Goal: Task Accomplishment & Management: Manage account settings

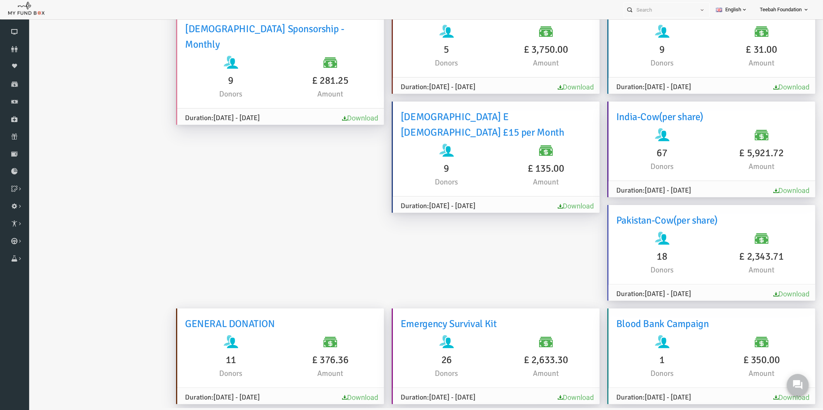
scroll to position [215, 0]
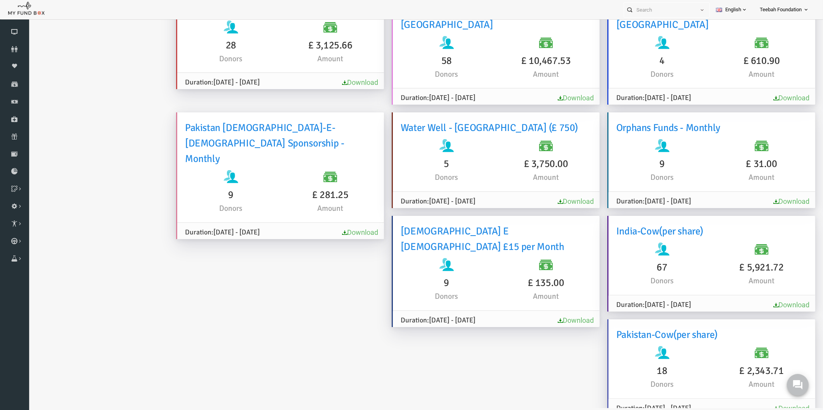
scroll to position [0, 0]
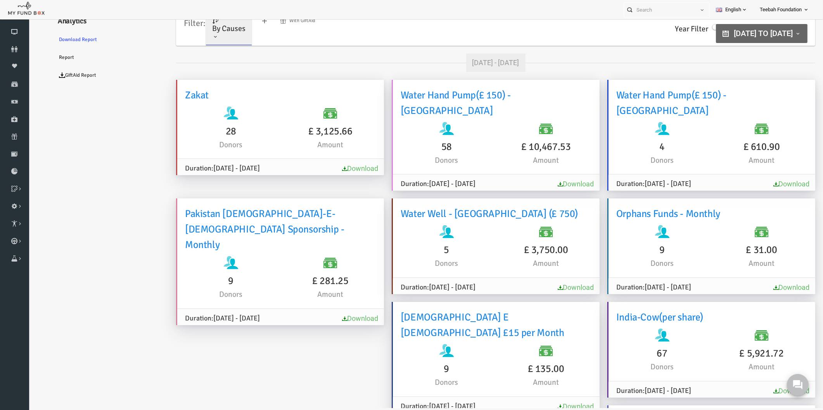
click at [198, 38] on span at bounding box center [199, 37] width 6 height 6
click at [206, 52] on link "By Projects" at bounding box center [223, 56] width 66 height 14
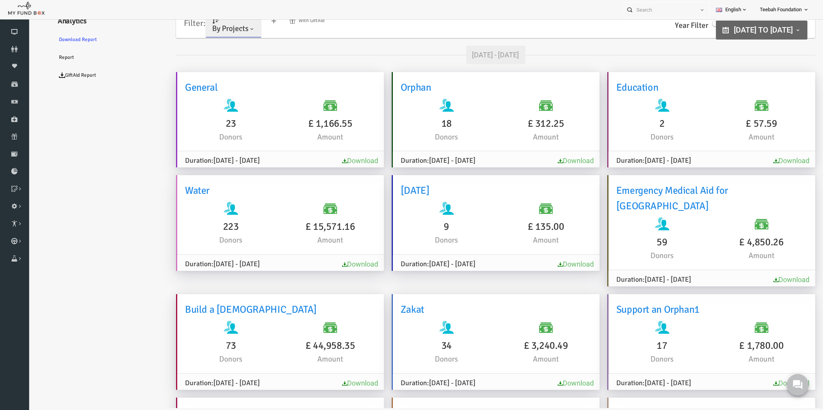
click at [101, 130] on ul "Analytics Download Report Report GiftAid Report" at bounding box center [94, 357] width 116 height 701
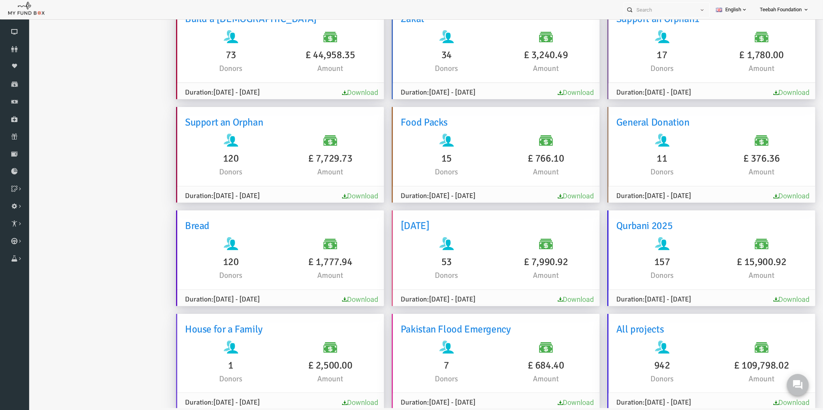
scroll to position [292, 0]
click at [85, 125] on ul "Analytics Download Report Report GiftAid Report" at bounding box center [94, 65] width 116 height 701
click at [86, 127] on ul "Analytics Download Report Report GiftAid Report" at bounding box center [94, 65] width 116 height 701
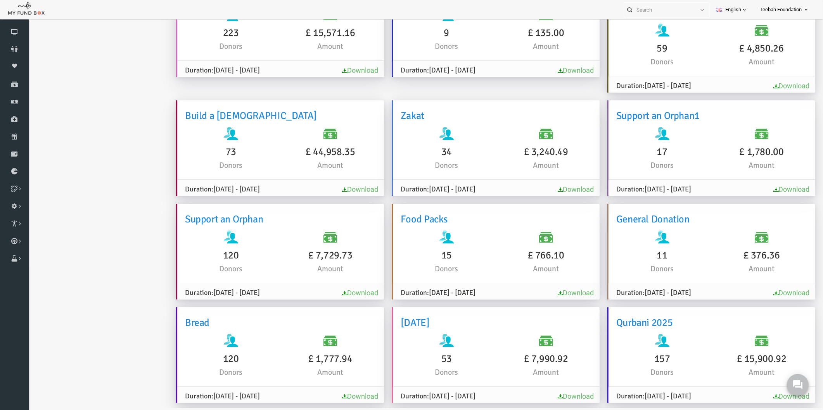
scroll to position [215, 0]
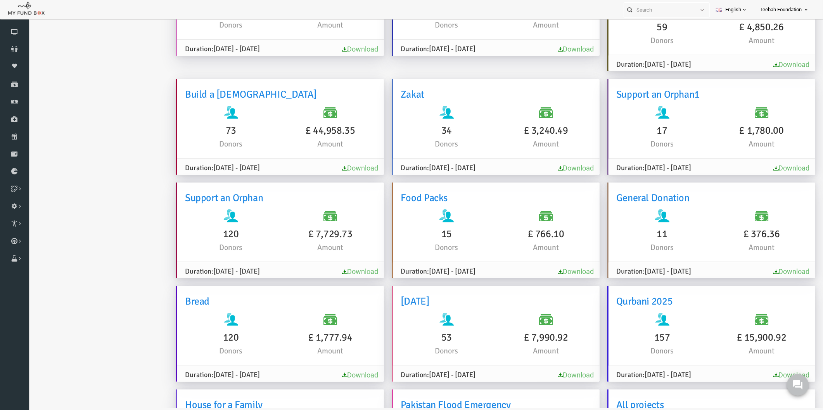
click at [86, 127] on ul "Analytics Download Report Report GiftAid Report" at bounding box center [94, 142] width 116 height 701
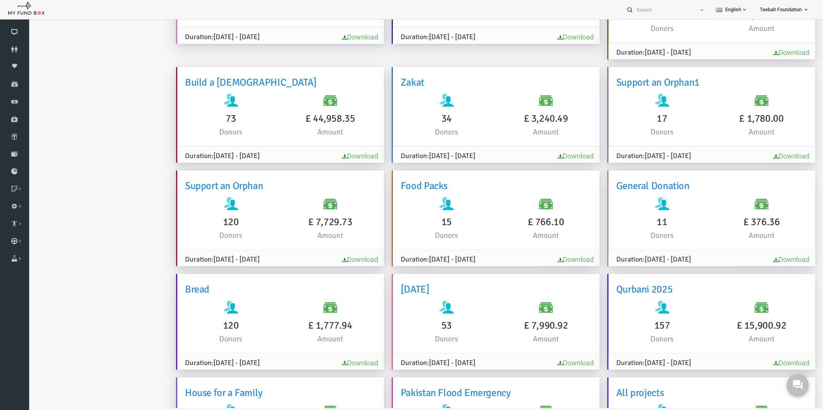
click at [86, 127] on ul "Analytics Download Report Report GiftAid Report" at bounding box center [94, 130] width 116 height 701
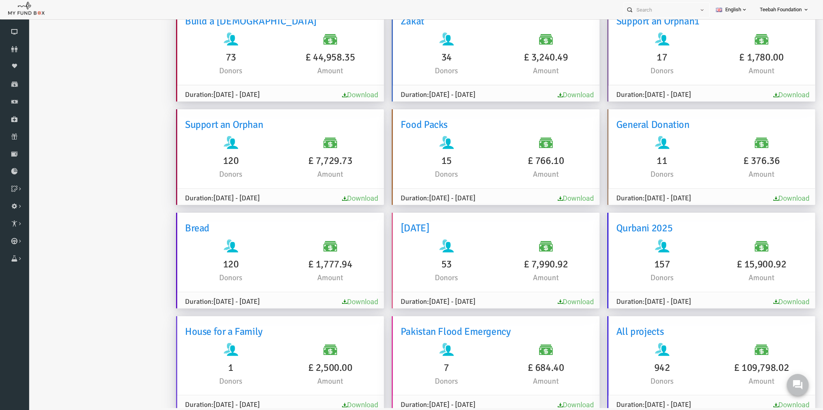
scroll to position [292, 0]
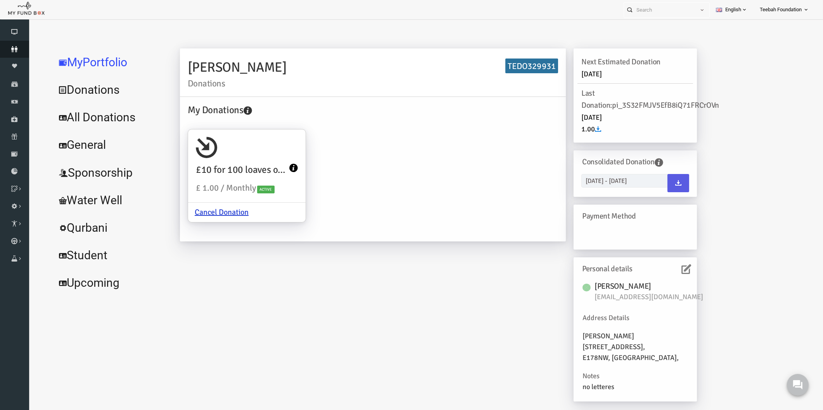
click at [12, 45] on link "Donors" at bounding box center [14, 49] width 29 height 17
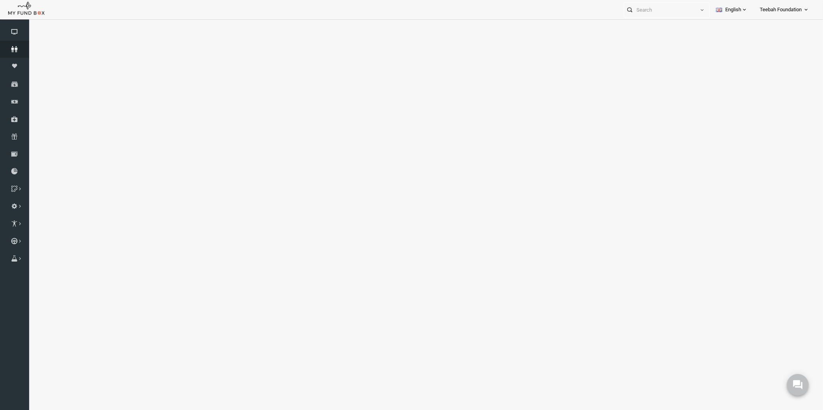
select select "100"
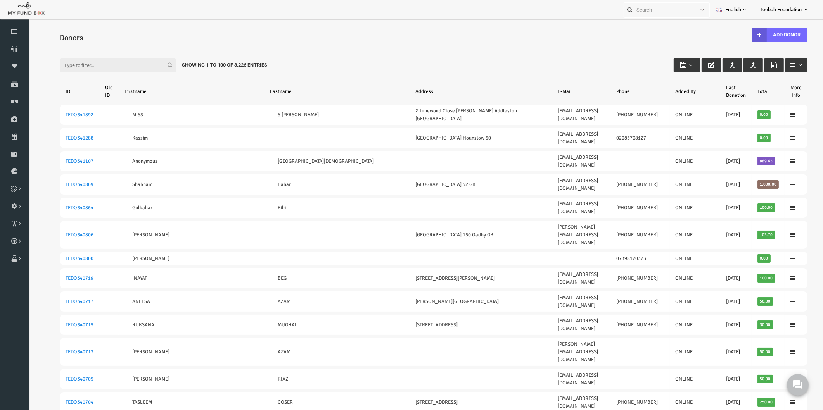
click at [58, 69] on input "Filter:" at bounding box center [102, 65] width 116 height 15
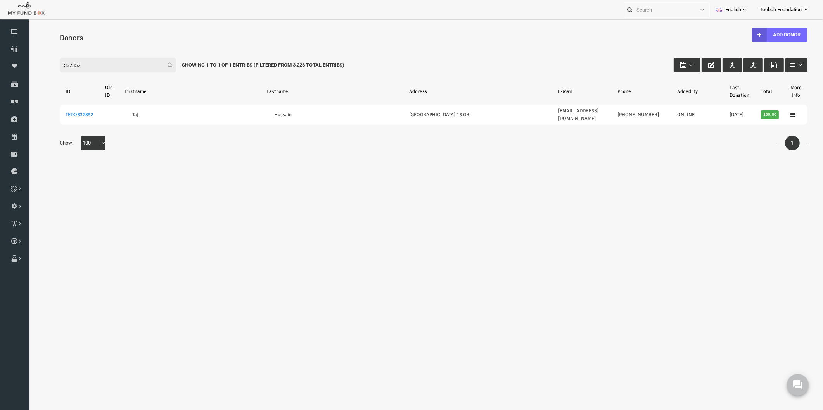
type input "337852"
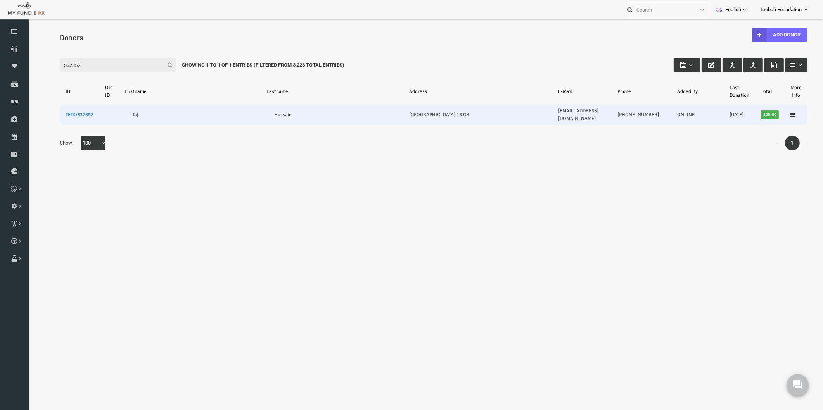
click at [59, 112] on link "TEDO337852" at bounding box center [64, 115] width 28 height 6
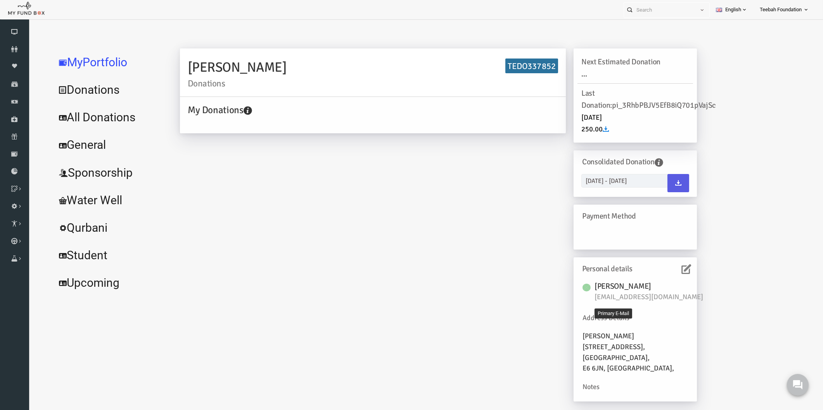
click at [601, 298] on span "[EMAIL_ADDRESS][DOMAIN_NAME]" at bounding box center [637, 297] width 116 height 11
copy div "[EMAIL_ADDRESS][DOMAIN_NAME]"
click at [357, 282] on div "[PERSON_NAME] Donations TEDO337852 My Donations Get free account credit Get fre…" at bounding box center [422, 228] width 533 height 361
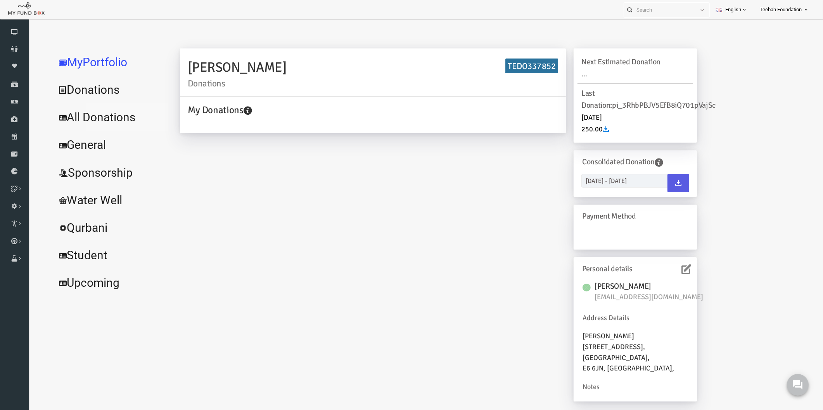
click at [90, 118] on link "All Donations" at bounding box center [94, 118] width 116 height 28
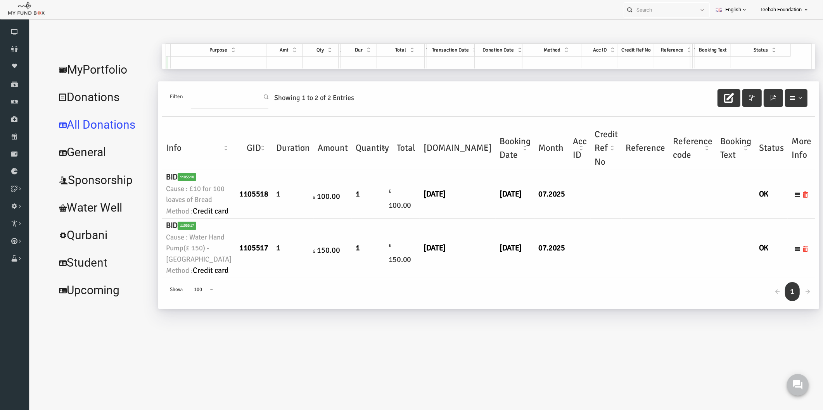
click at [480, 219] on td "[DATE]" at bounding box center [499, 194] width 39 height 48
click at [97, 56] on link "MyPortfolio" at bounding box center [87, 70] width 102 height 28
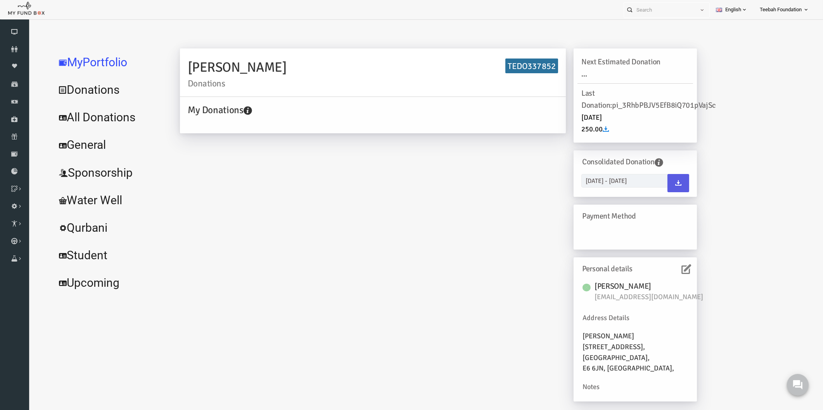
click at [670, 269] on icon at bounding box center [671, 270] width 10 height 10
click at [533, 59] on h6 "TEDO337852" at bounding box center [516, 66] width 53 height 15
click at [530, 62] on h6 "TEDO337852" at bounding box center [516, 66] width 53 height 15
copy h6 "TEDO337852"
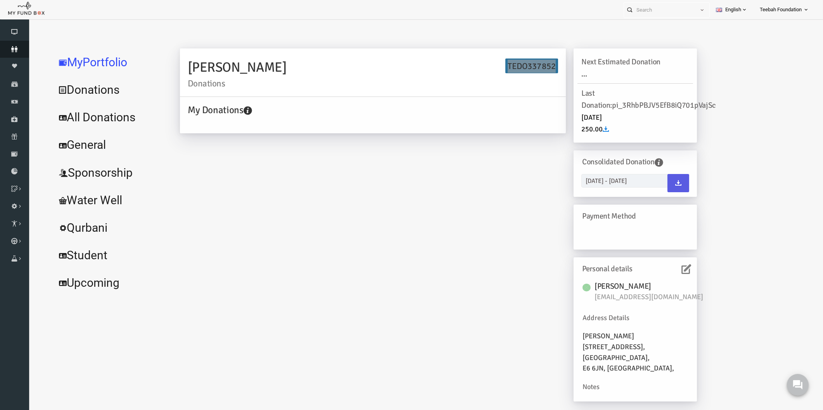
click at [6, 54] on link "Donors" at bounding box center [14, 49] width 29 height 17
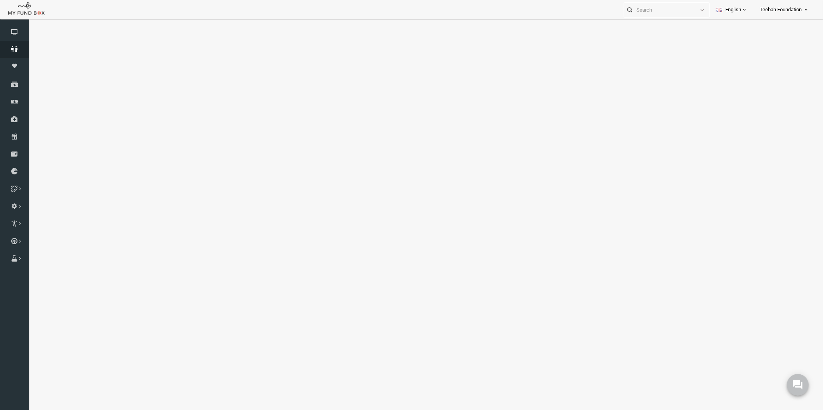
select select "100"
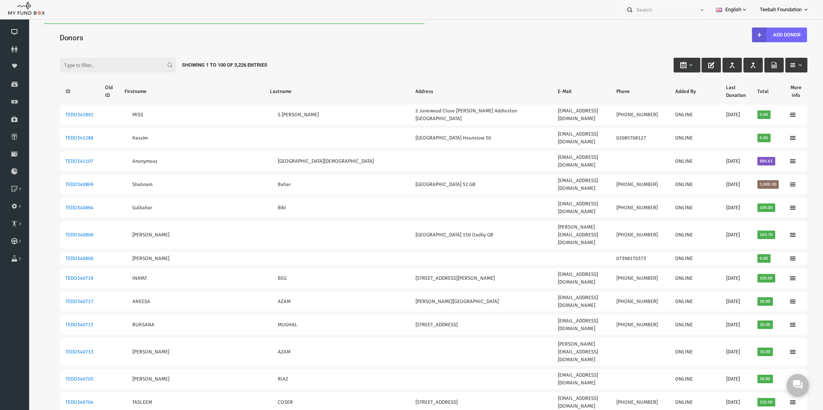
click at [73, 64] on input "Filter:" at bounding box center [102, 65] width 116 height 15
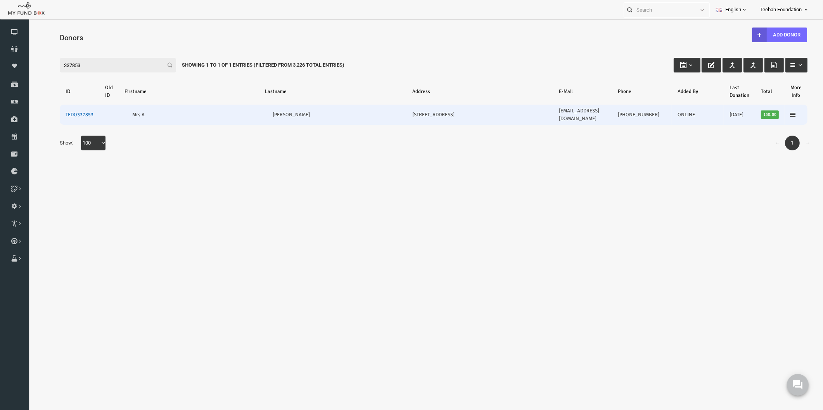
type input "337853"
click at [56, 112] on link "TEDO337853" at bounding box center [64, 115] width 28 height 6
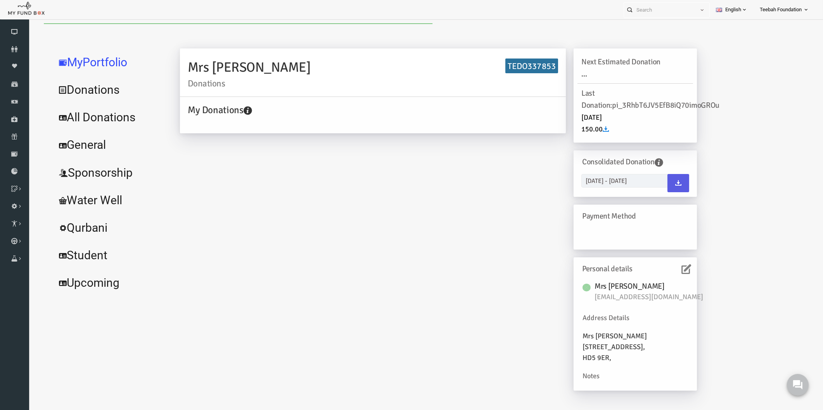
click at [671, 269] on icon at bounding box center [671, 270] width 10 height 10
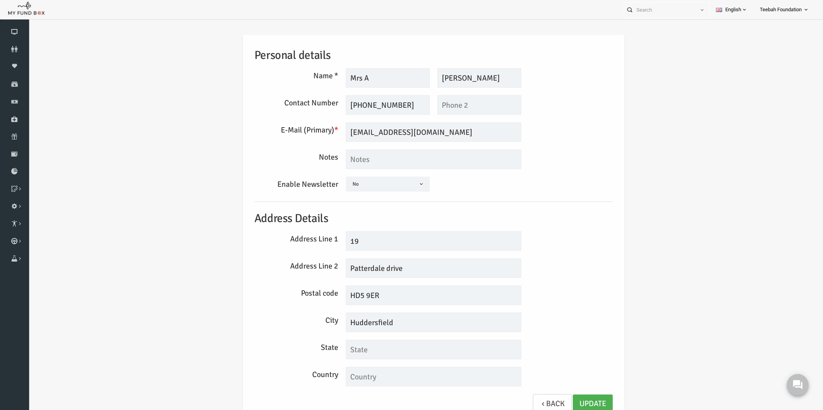
click at [662, 281] on div "Personal details Name * Mrs A Description allows upto maximum of 255 characters…" at bounding box center [417, 230] width 779 height 414
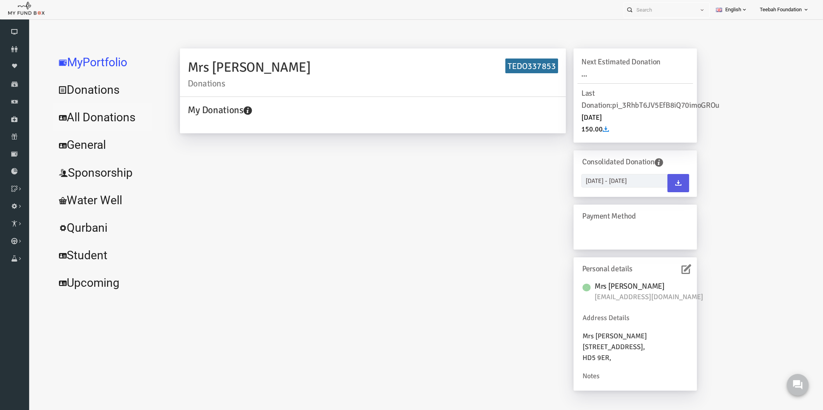
click at [57, 121] on link "All Donations" at bounding box center [94, 118] width 116 height 28
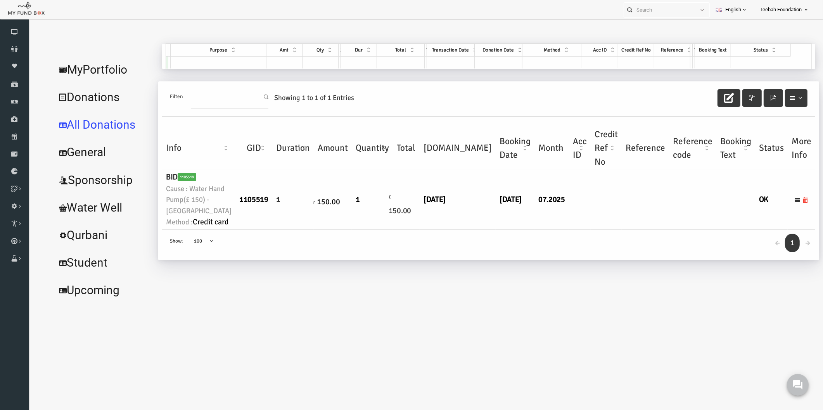
click at [606, 230] on td at bounding box center [629, 199] width 47 height 59
click at [112, 68] on link "MyPortfolio" at bounding box center [87, 70] width 102 height 28
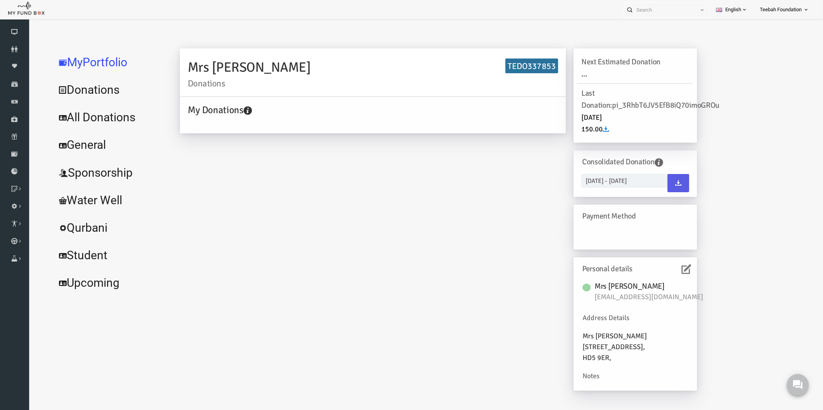
click at [308, 172] on div "Mrs A [PERSON_NAME] Donations TEDO337853 My Donations Get free account credit G…" at bounding box center [422, 223] width 533 height 350
click at [665, 263] on h6 "Personal details" at bounding box center [617, 269] width 103 height 12
click at [670, 272] on icon at bounding box center [671, 270] width 10 height 10
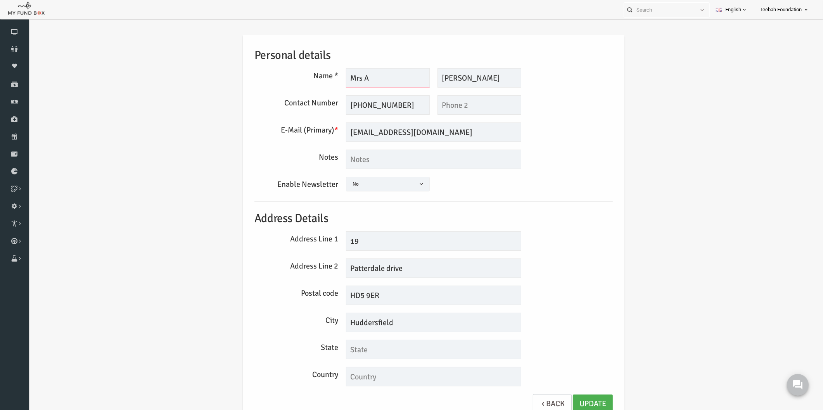
click at [360, 80] on input "Mrs A" at bounding box center [372, 77] width 84 height 19
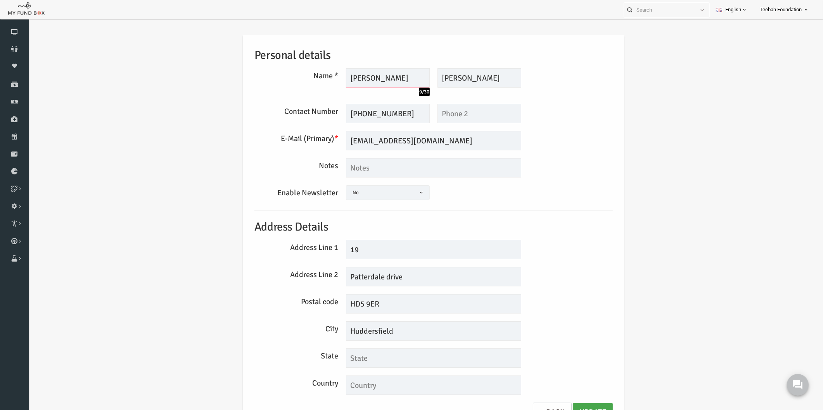
type input "[PERSON_NAME]"
click at [562, 405] on link "Update" at bounding box center [577, 412] width 40 height 19
click at [562, 330] on div "City [GEOGRAPHIC_DATA]" at bounding box center [418, 331] width 366 height 19
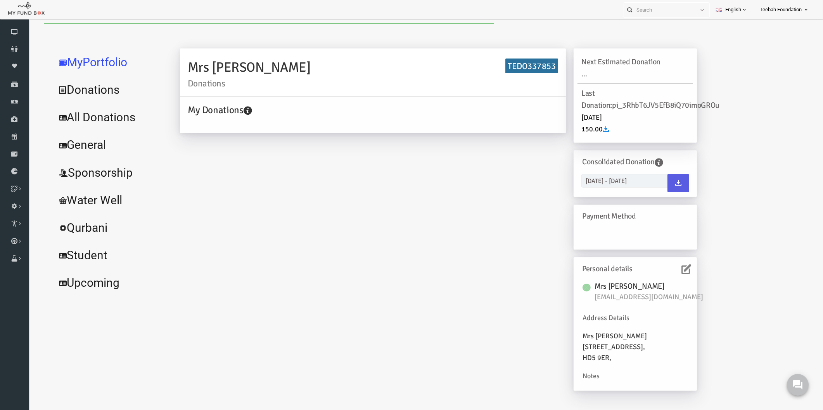
drag, startPoint x: 66, startPoint y: 34, endPoint x: 520, endPoint y: 67, distance: 455.5
click at [520, 67] on h6 "TEDO337853" at bounding box center [516, 66] width 53 height 15
copy h6 "TEDO337853"
click at [19, 48] on icon at bounding box center [14, 49] width 29 height 6
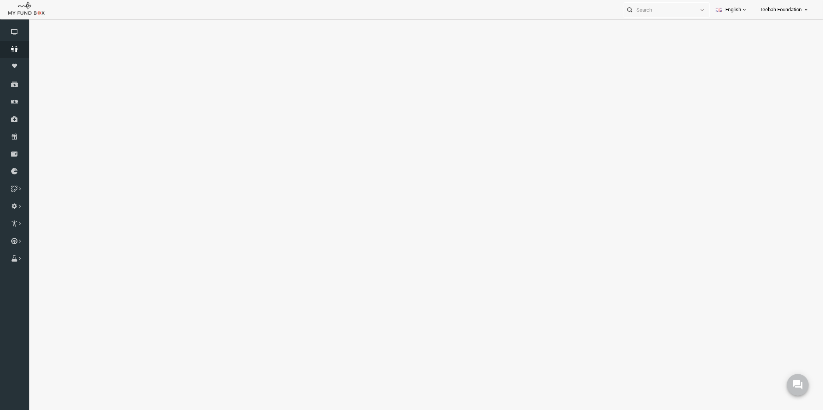
select select "100"
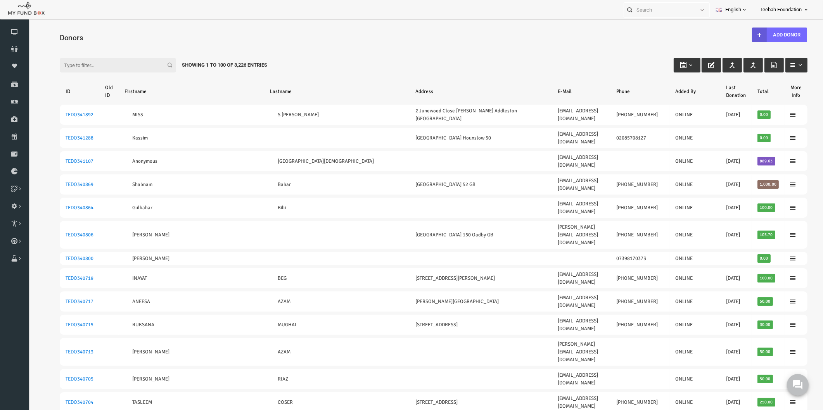
click at [467, 67] on div "Filter: Showing 1 to 100 of 3,226 Entries" at bounding box center [417, 57] width 763 height 21
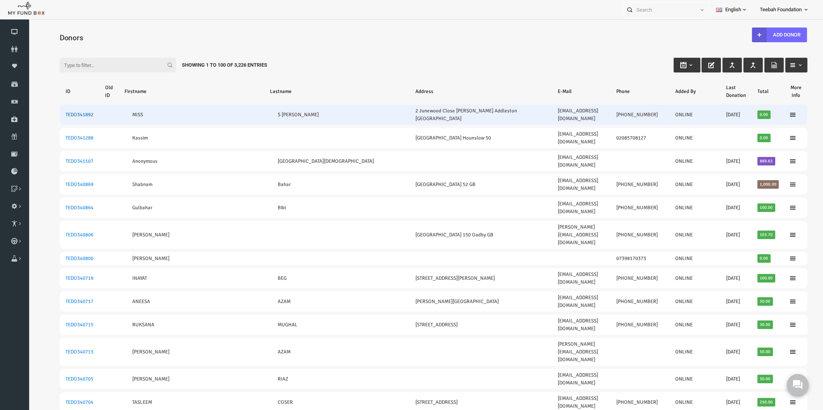
click at [65, 112] on link "TEDO341892" at bounding box center [64, 115] width 28 height 6
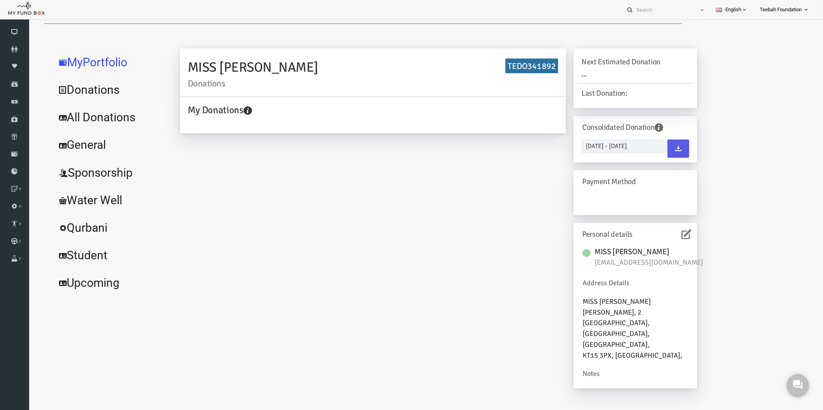
click at [107, 114] on link "All Donations" at bounding box center [94, 118] width 116 height 28
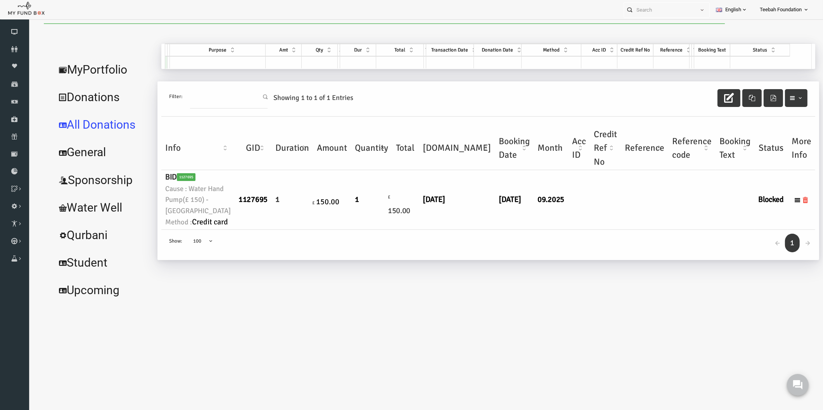
click at [518, 230] on td "09.2025" at bounding box center [535, 199] width 35 height 59
click at [93, 126] on link "All Donations" at bounding box center [87, 125] width 102 height 28
click at [87, 98] on link "Donations" at bounding box center [87, 97] width 102 height 28
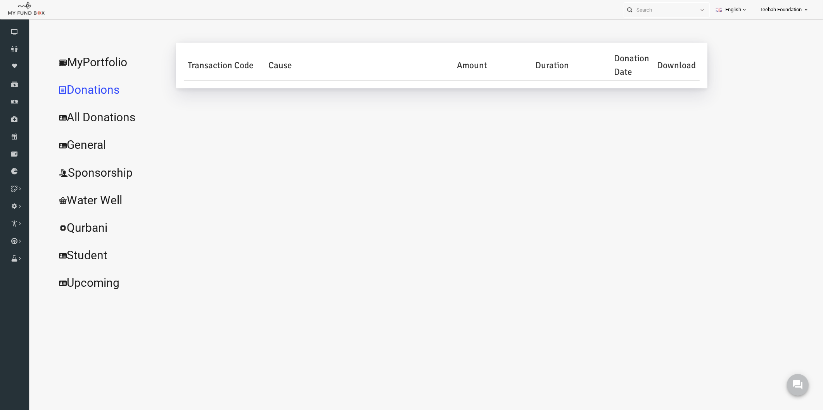
click at [95, 118] on link "All Donations" at bounding box center [94, 118] width 116 height 28
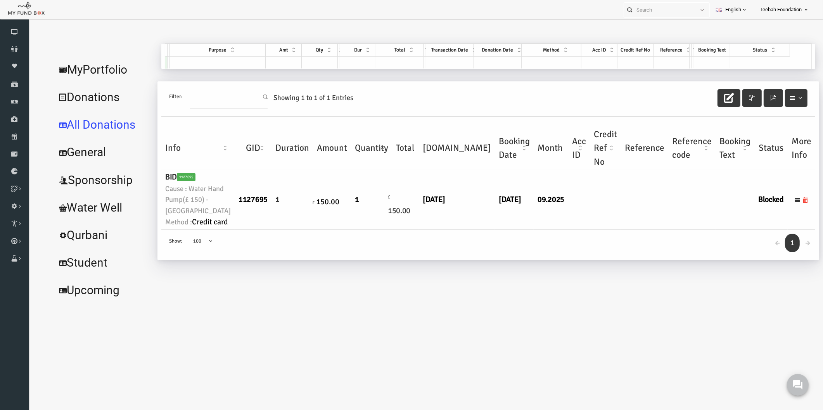
click at [376, 230] on td "£ 150.00" at bounding box center [389, 199] width 27 height 59
click at [96, 67] on link "MyPortfolio" at bounding box center [87, 70] width 102 height 28
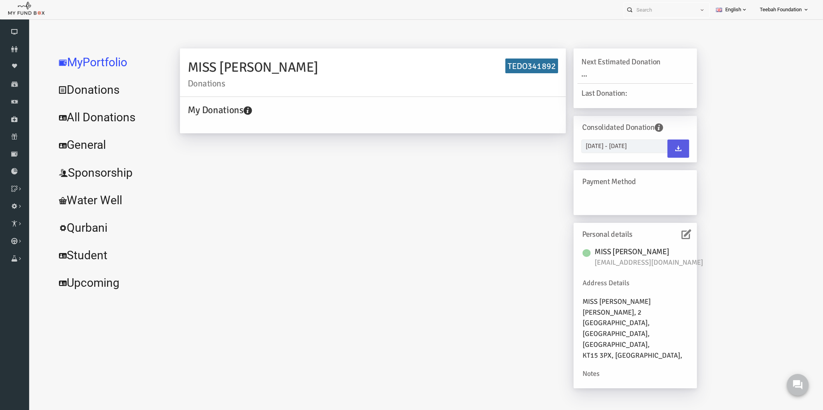
click at [666, 235] on icon at bounding box center [671, 235] width 10 height 10
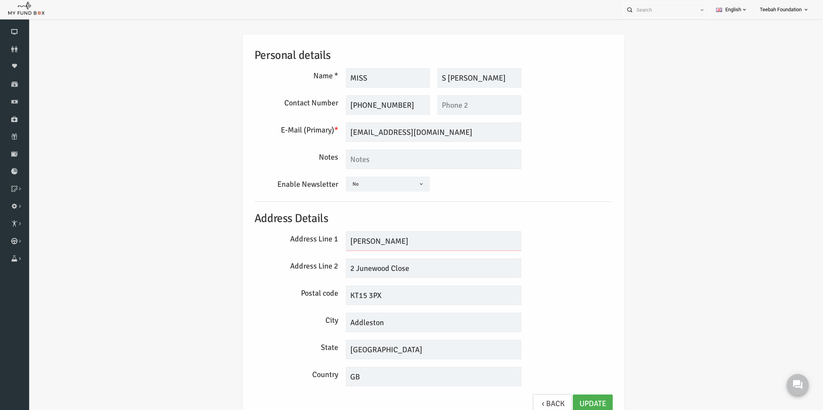
drag, startPoint x: 374, startPoint y: 241, endPoint x: 315, endPoint y: 244, distance: 59.4
click at [316, 243] on div "Address Line 1 [GEOGRAPHIC_DATA]" at bounding box center [418, 241] width 366 height 19
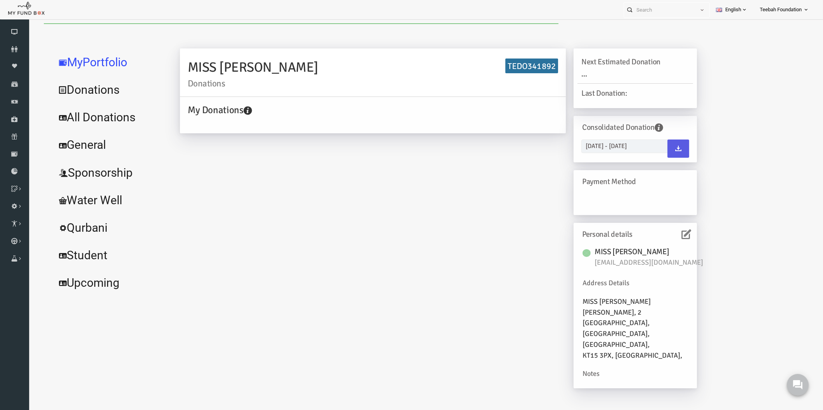
click at [91, 117] on link "All Donations" at bounding box center [94, 118] width 116 height 28
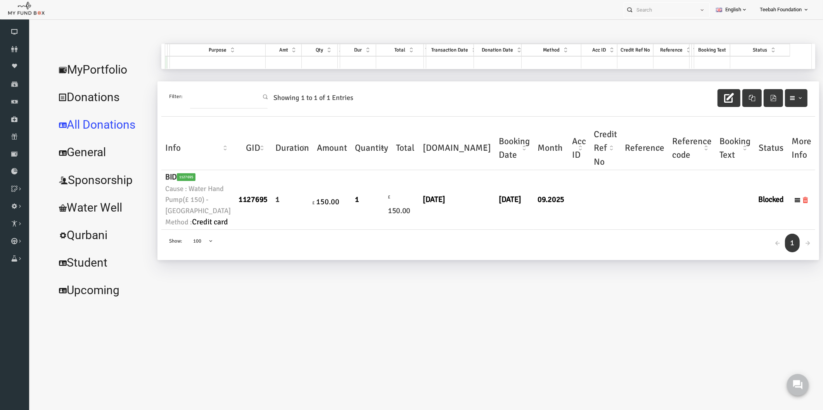
click at [85, 72] on link "MyPortfolio" at bounding box center [87, 70] width 102 height 28
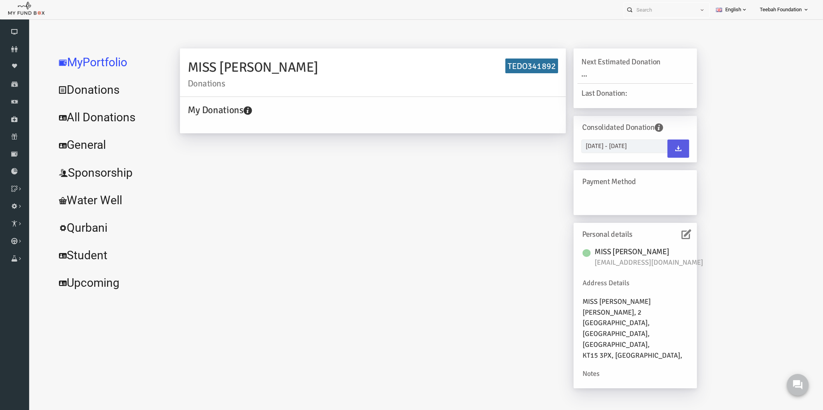
click at [672, 233] on icon at bounding box center [671, 235] width 10 height 10
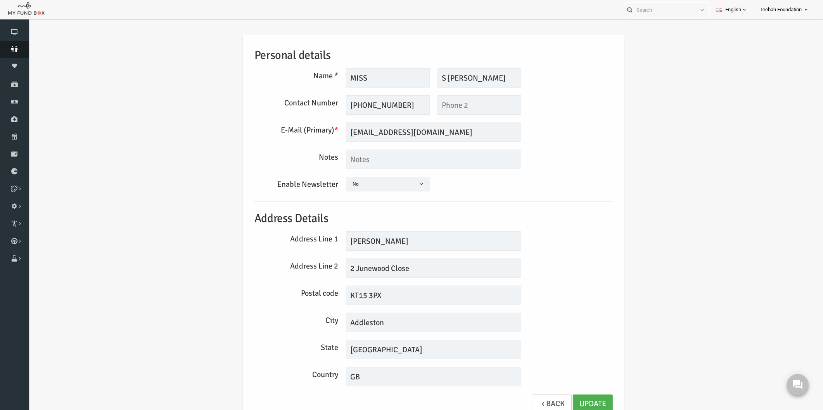
click at [12, 48] on icon at bounding box center [14, 49] width 29 height 6
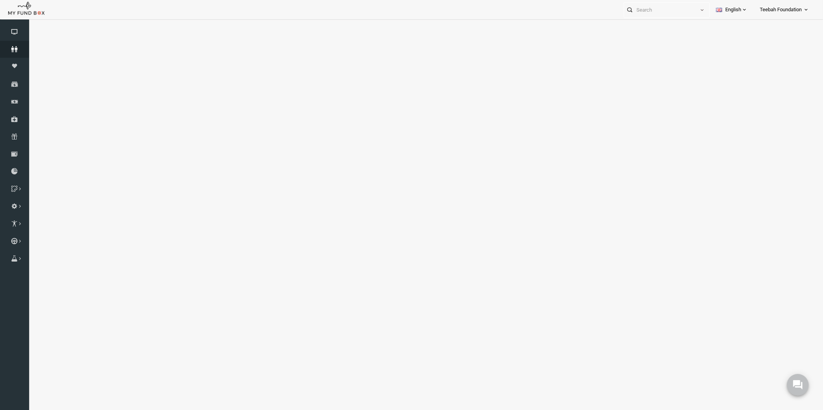
select select "100"
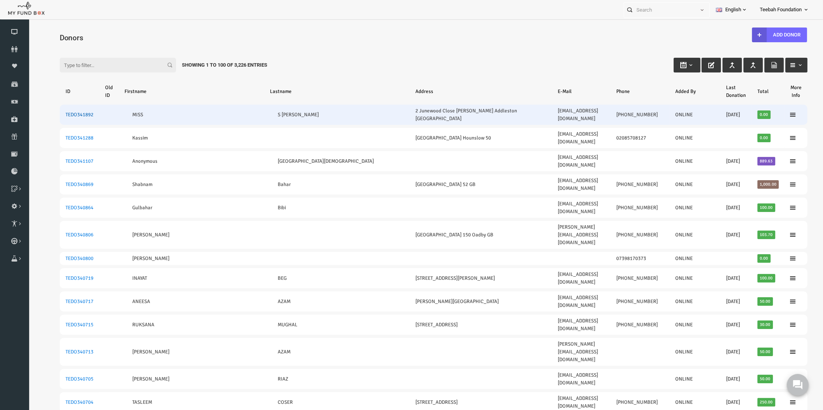
click at [64, 112] on link "TEDO341892" at bounding box center [64, 115] width 28 height 6
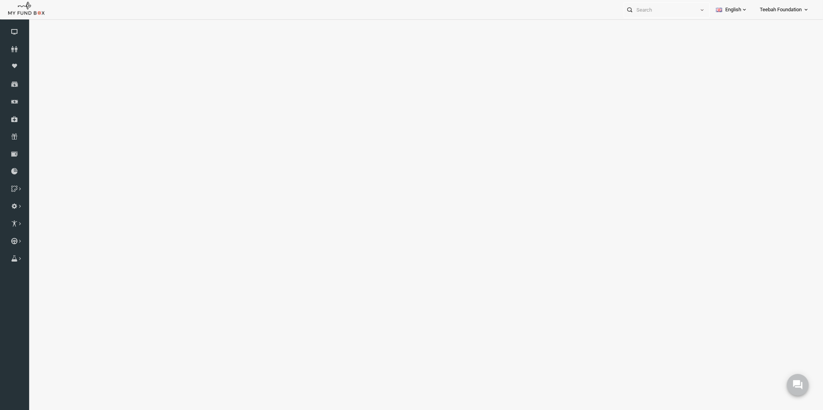
select select "100"
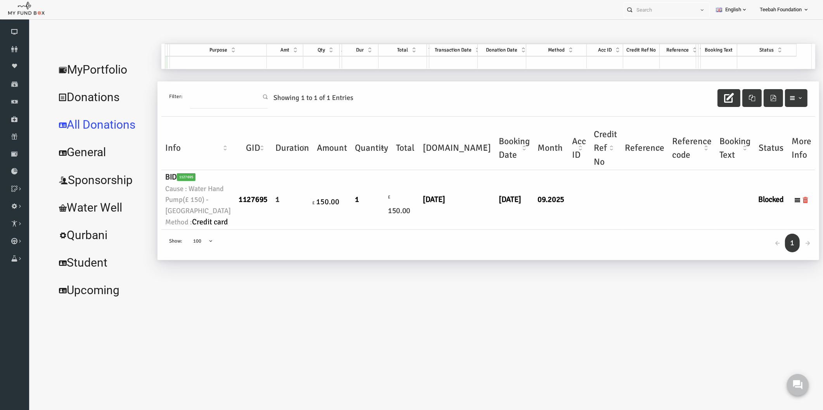
click at [605, 230] on td at bounding box center [628, 199] width 47 height 59
click at [565, 261] on div "← 1 → Show: 10 25 50 100 100" at bounding box center [472, 245] width 654 height 31
click at [102, 71] on link "MyPortfolio" at bounding box center [87, 70] width 102 height 28
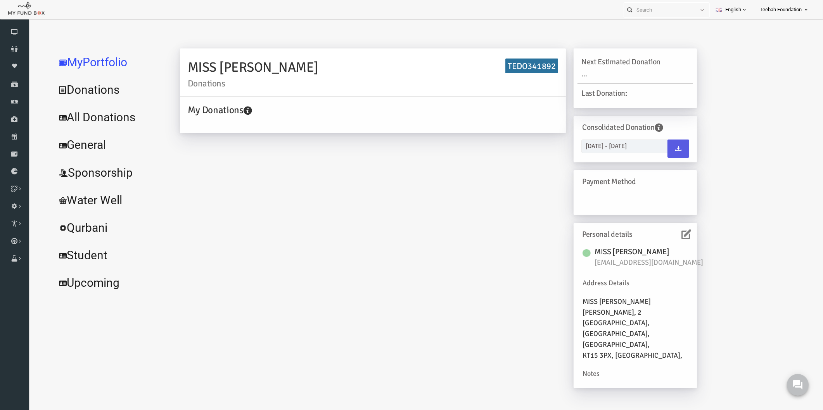
click at [105, 122] on link "All Donations" at bounding box center [94, 118] width 116 height 28
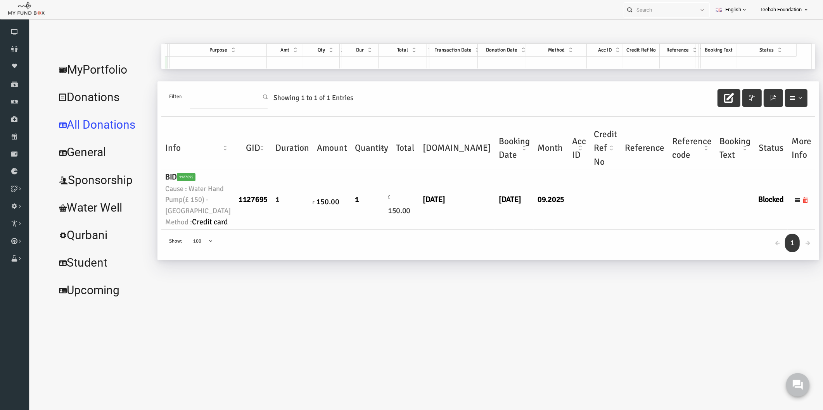
click at [792, 382] on button at bounding box center [797, 384] width 23 height 23
click at [96, 67] on link "MyPortfolio" at bounding box center [87, 70] width 102 height 28
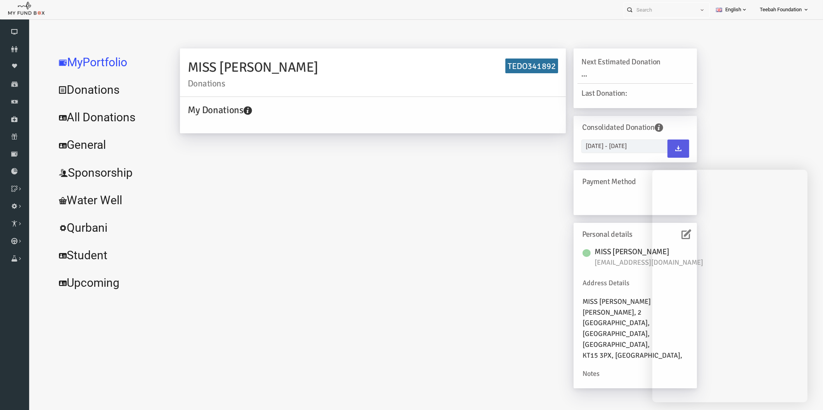
click at [529, 63] on h6 "TEDO341892" at bounding box center [516, 66] width 53 height 15
copy h6 "TEDO341892"
